Goal: Find specific page/section: Find specific page/section

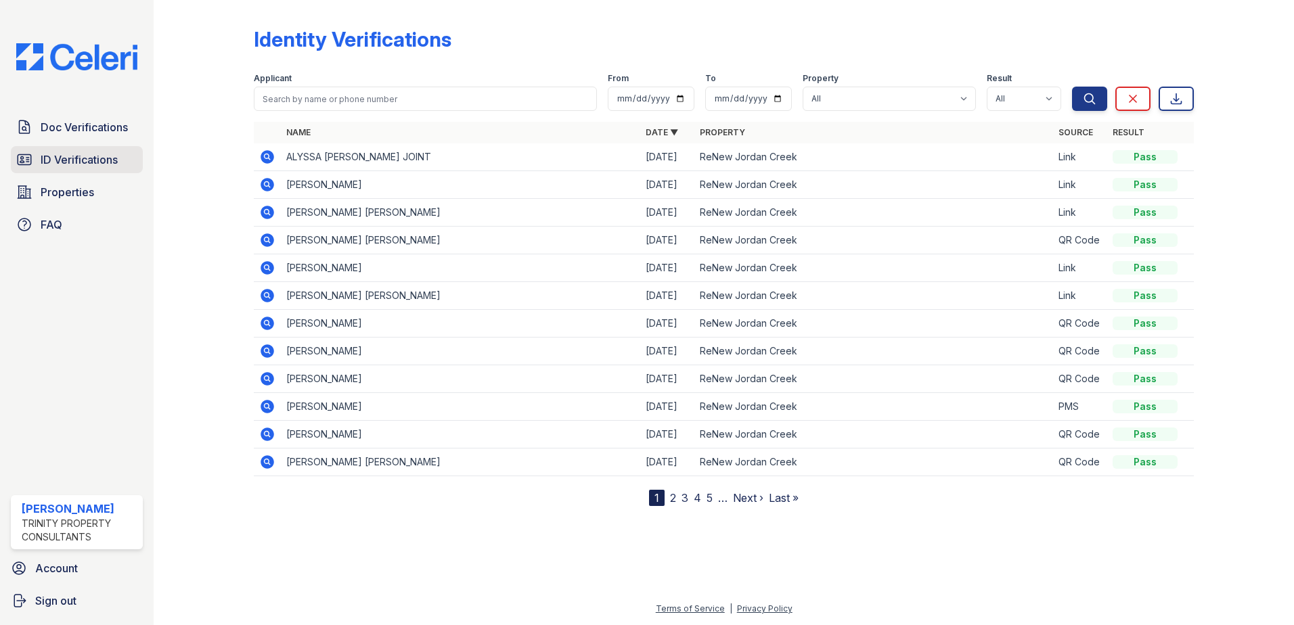
click at [88, 160] on span "ID Verifications" at bounding box center [79, 160] width 77 height 16
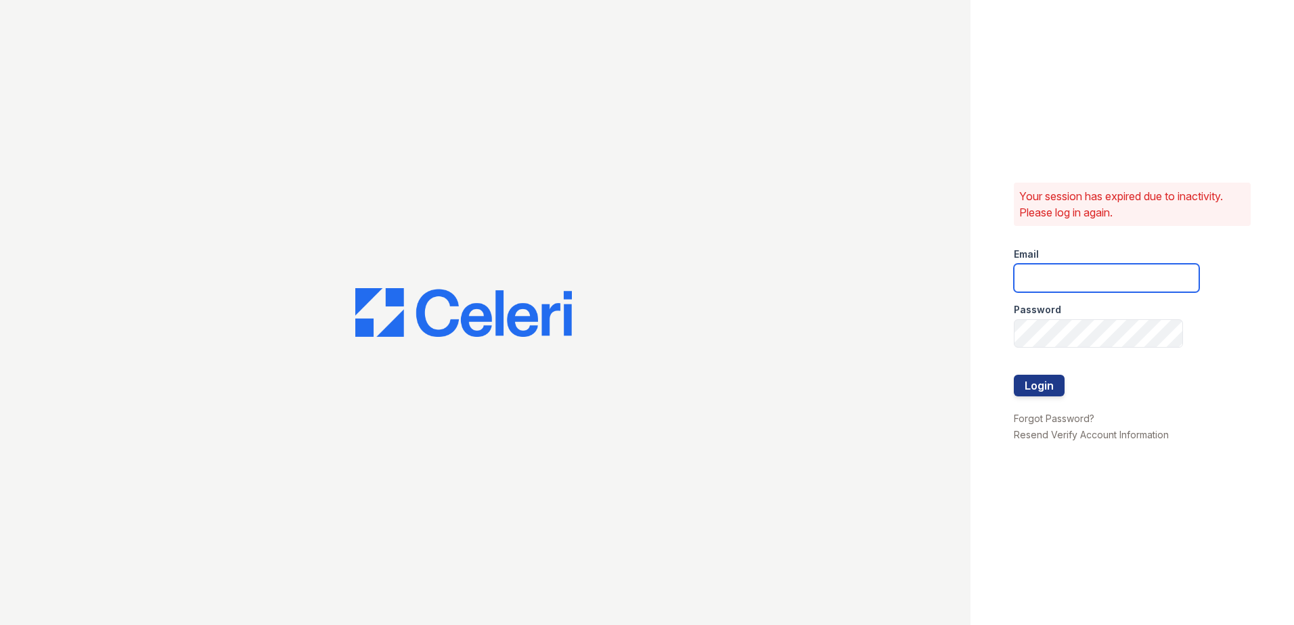
type input "[EMAIL_ADDRESS][PERSON_NAME][DOMAIN_NAME]"
click at [1025, 381] on button "Login" at bounding box center [1039, 386] width 51 height 22
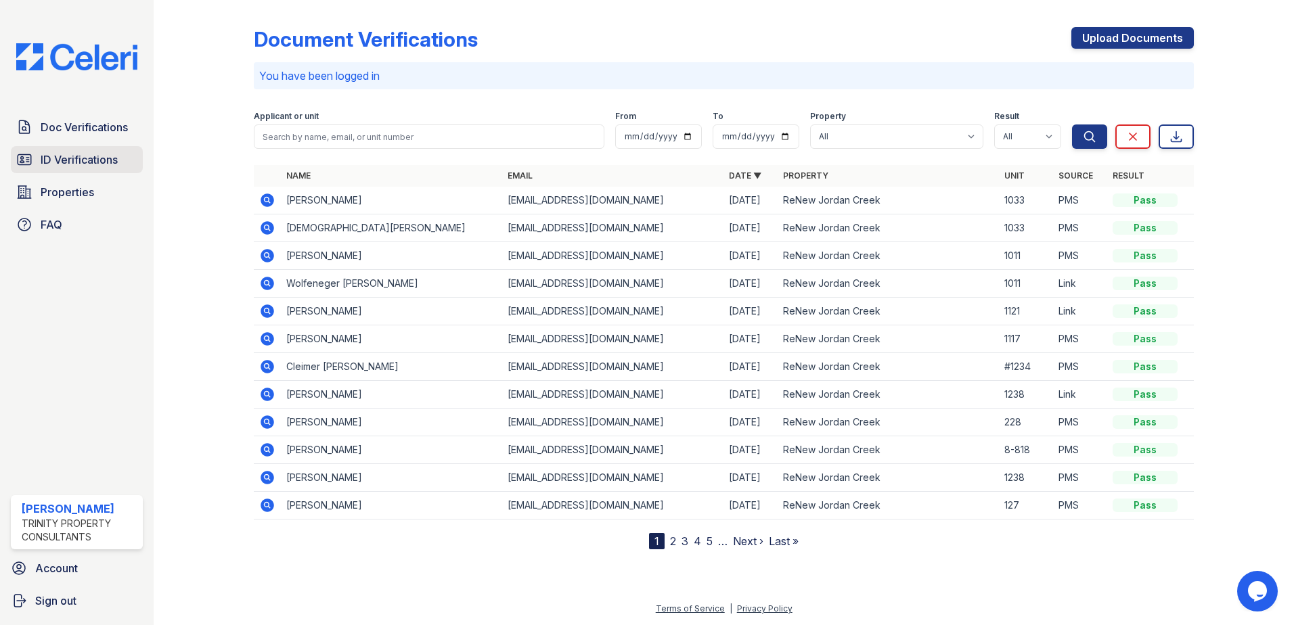
click at [66, 158] on span "ID Verifications" at bounding box center [79, 160] width 77 height 16
